Goal: Navigation & Orientation: Find specific page/section

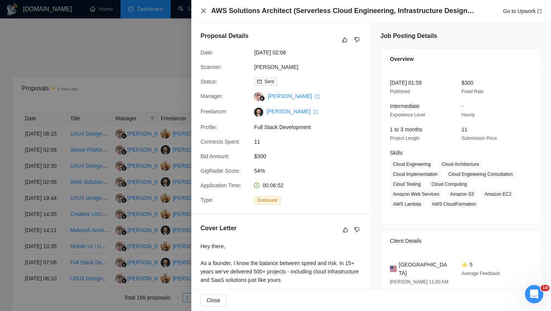
click at [204, 9] on icon "close" at bounding box center [203, 11] width 6 height 6
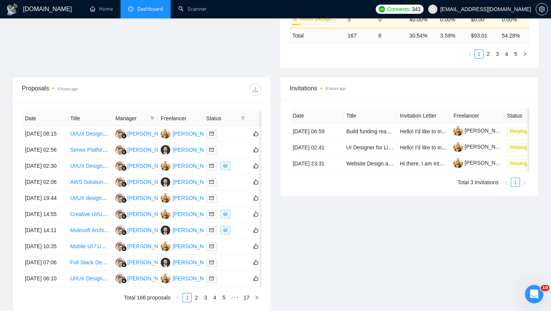
click at [148, 10] on span "Dashboard" at bounding box center [150, 9] width 26 height 7
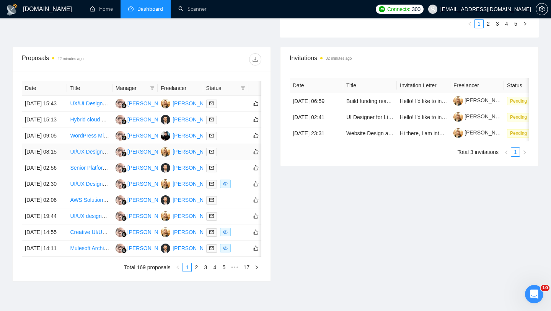
scroll to position [274, 0]
